Goal: Task Accomplishment & Management: Use online tool/utility

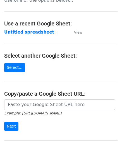
scroll to position [28, 0]
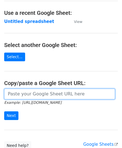
click at [28, 92] on input "url" at bounding box center [59, 93] width 111 height 11
paste input "[URL][DOMAIN_NAME]"
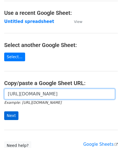
type input "[URL][DOMAIN_NAME]"
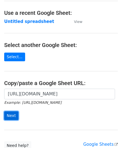
click at [12, 115] on input "Next" at bounding box center [11, 115] width 14 height 9
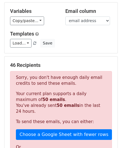
scroll to position [188, 0]
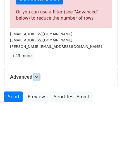
click at [38, 75] on icon at bounding box center [36, 76] width 3 height 3
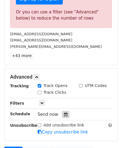
click at [64, 113] on icon at bounding box center [66, 114] width 4 height 4
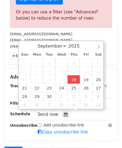
type input "[DATE] 12:00"
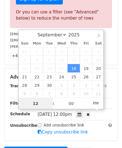
paste input "5"
type input "5"
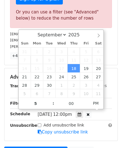
type input "2025-09-18 17:00"
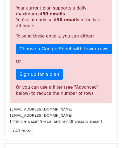
scroll to position [256, 0]
